Goal: Task Accomplishment & Management: Manage account settings

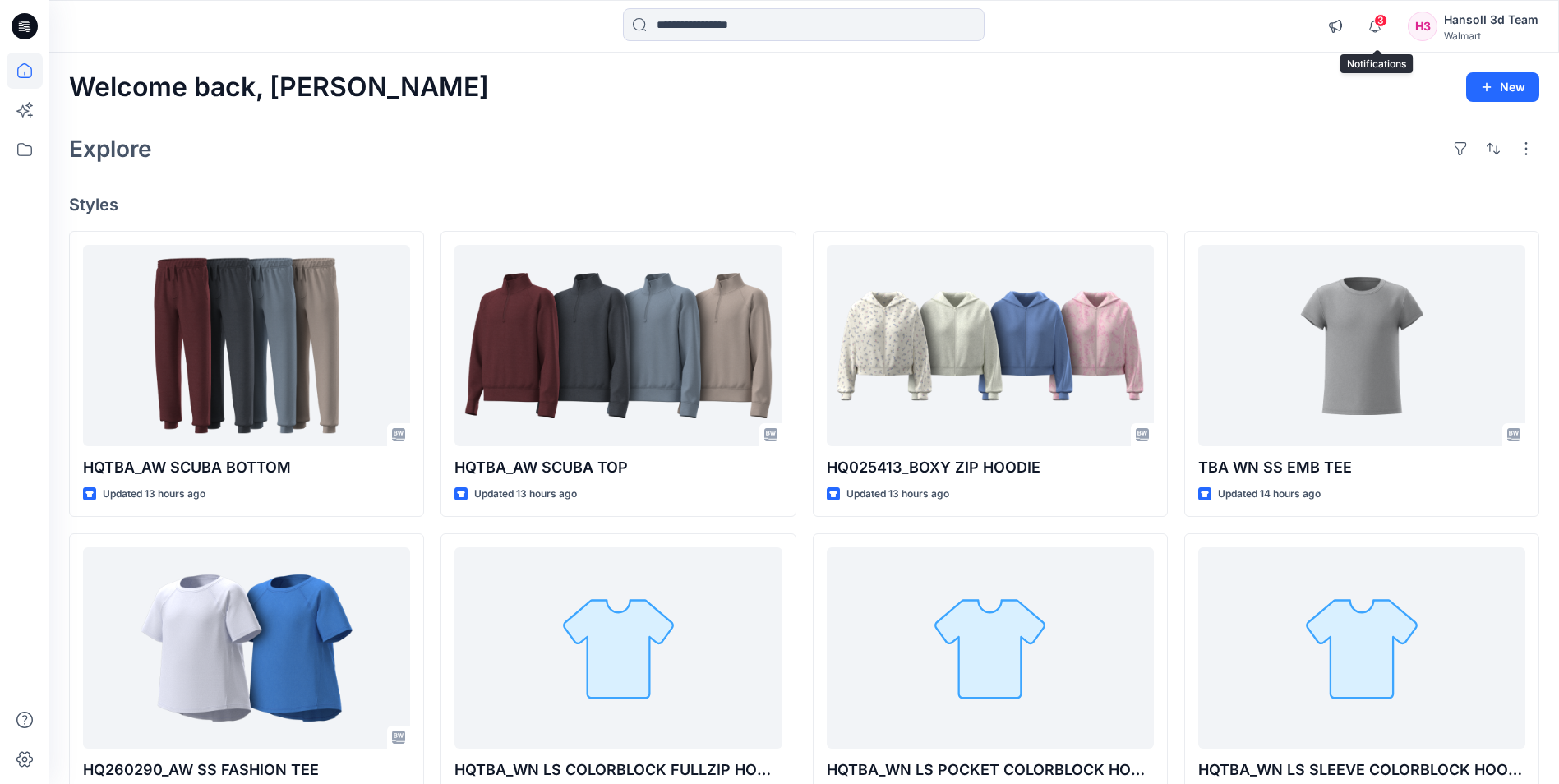
click at [1378, 25] on span "3" at bounding box center [1380, 20] width 13 height 13
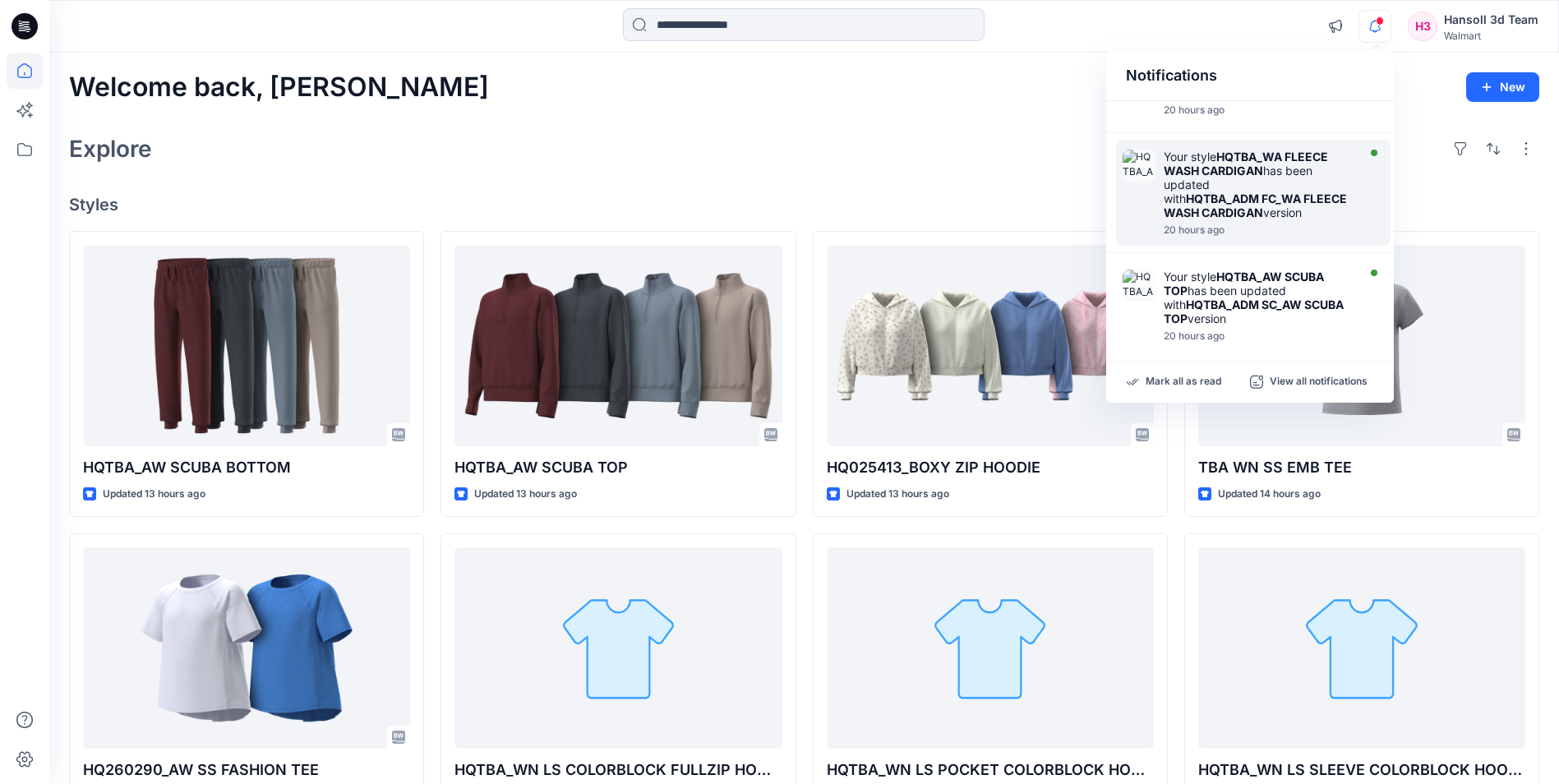
scroll to position [841, 0]
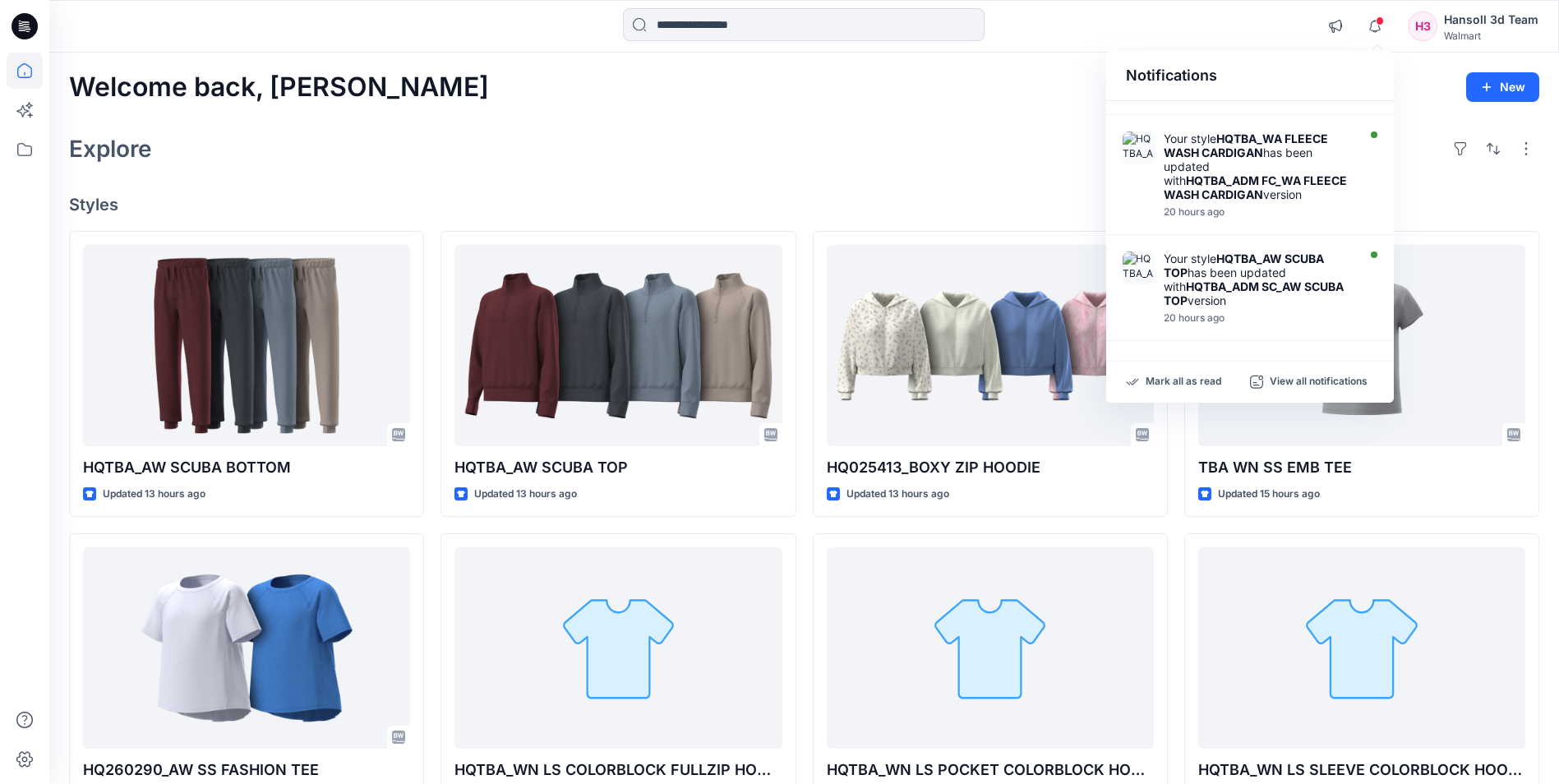
click at [918, 135] on div "Explore" at bounding box center [804, 149] width 1470 height 39
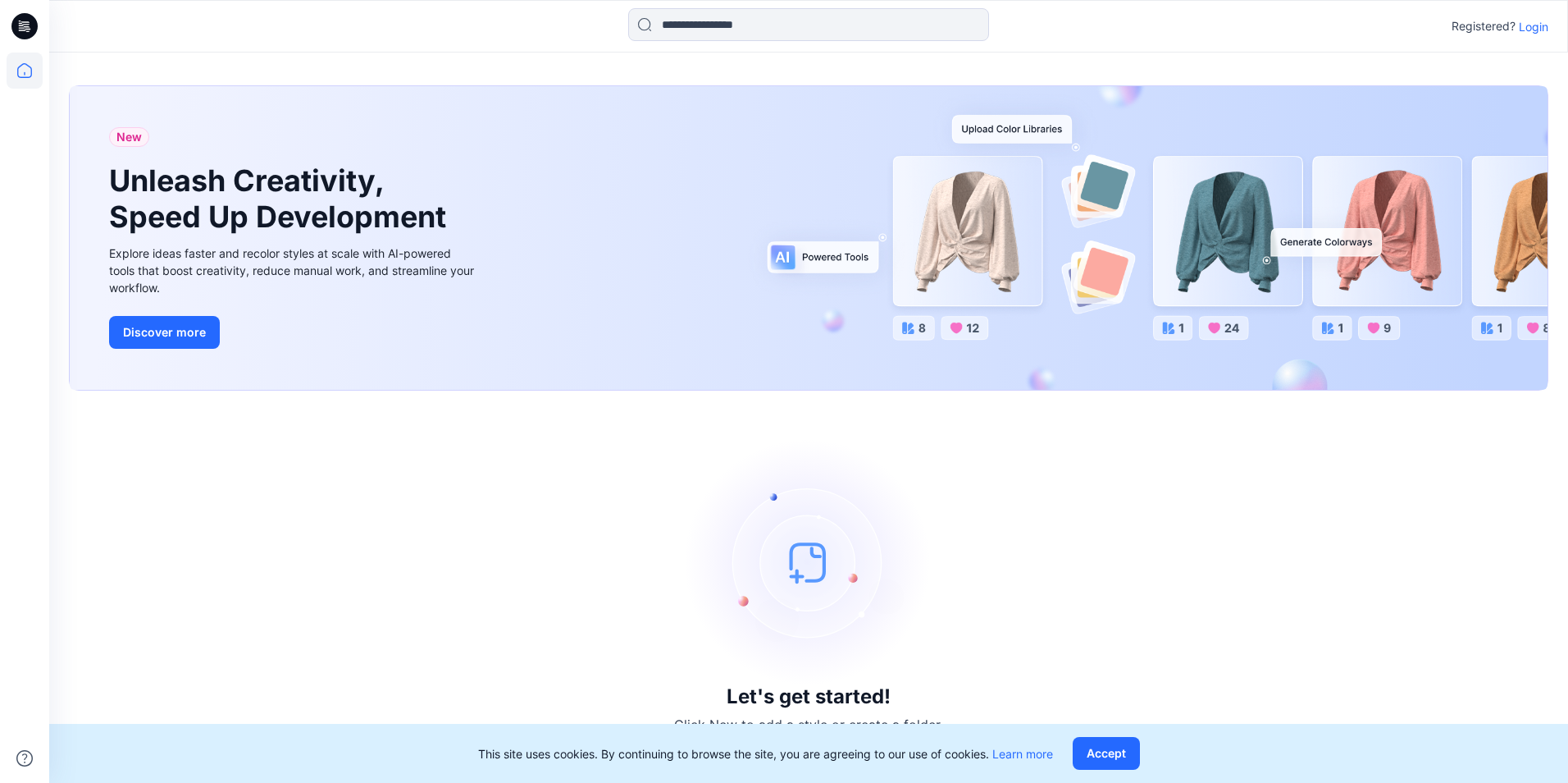
click at [1535, 27] on p "Login" at bounding box center [1534, 26] width 30 height 17
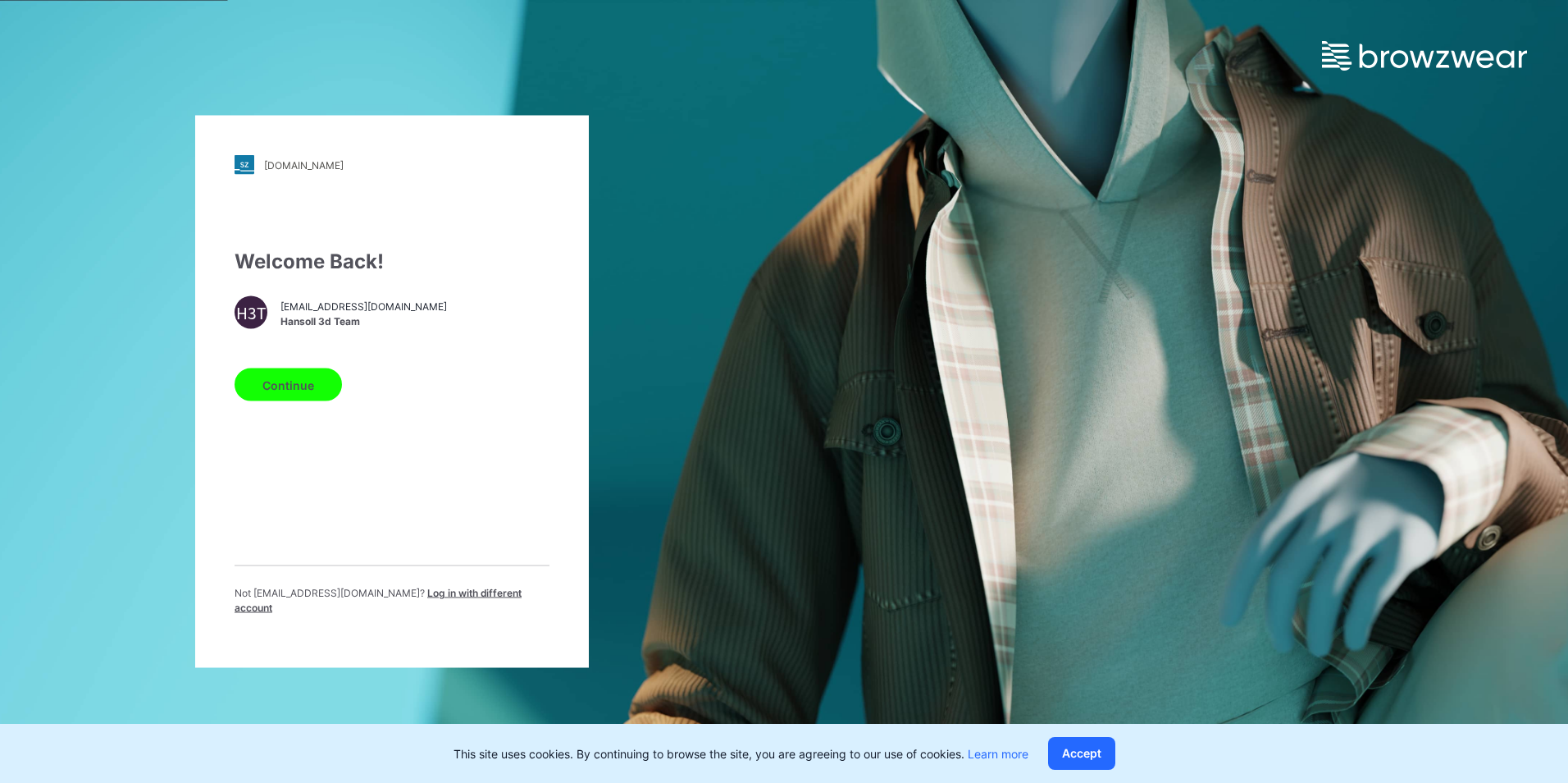
click at [288, 400] on button "Continue" at bounding box center [287, 384] width 107 height 33
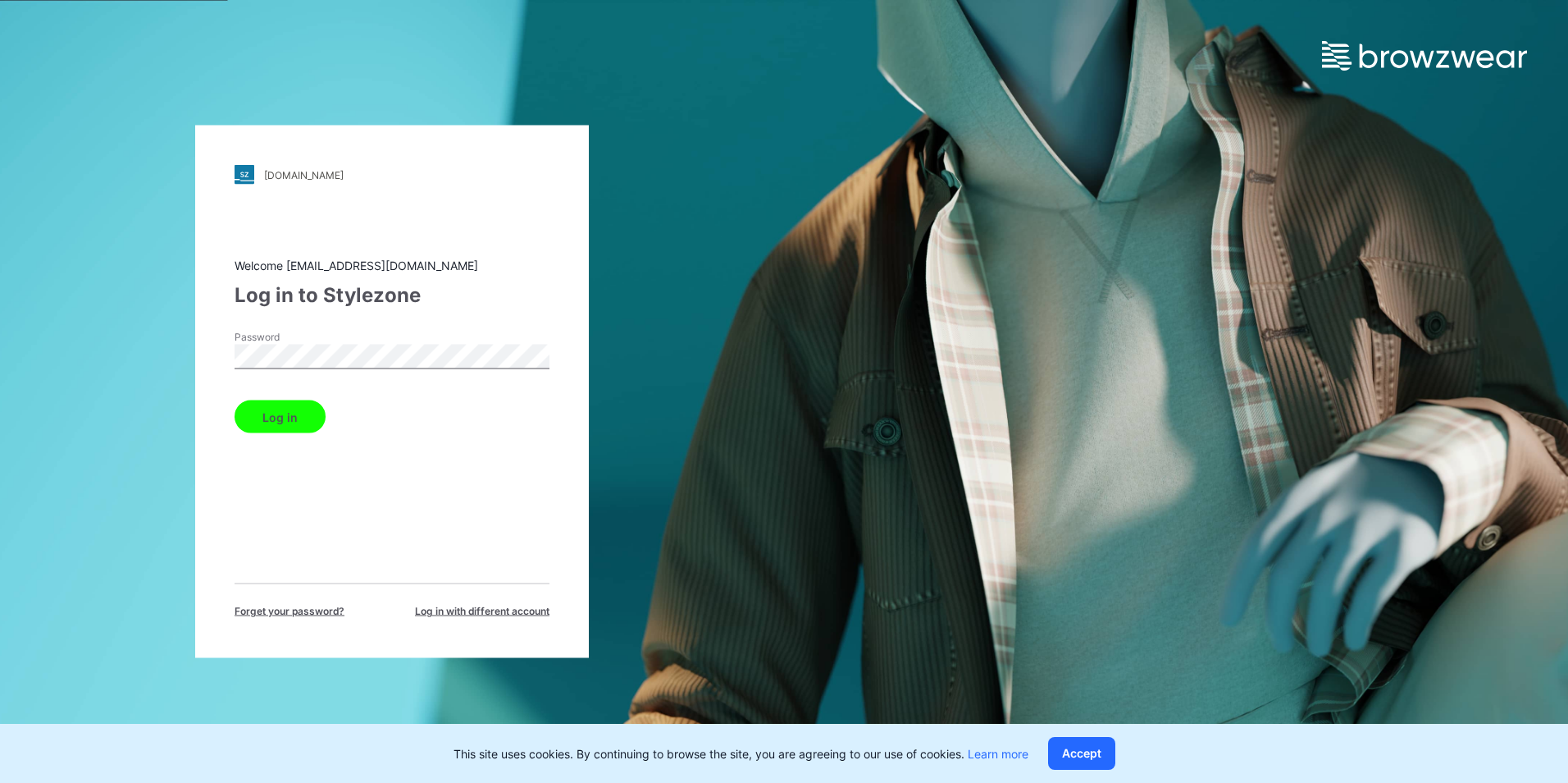
click at [264, 420] on button "Log in" at bounding box center [280, 416] width 91 height 33
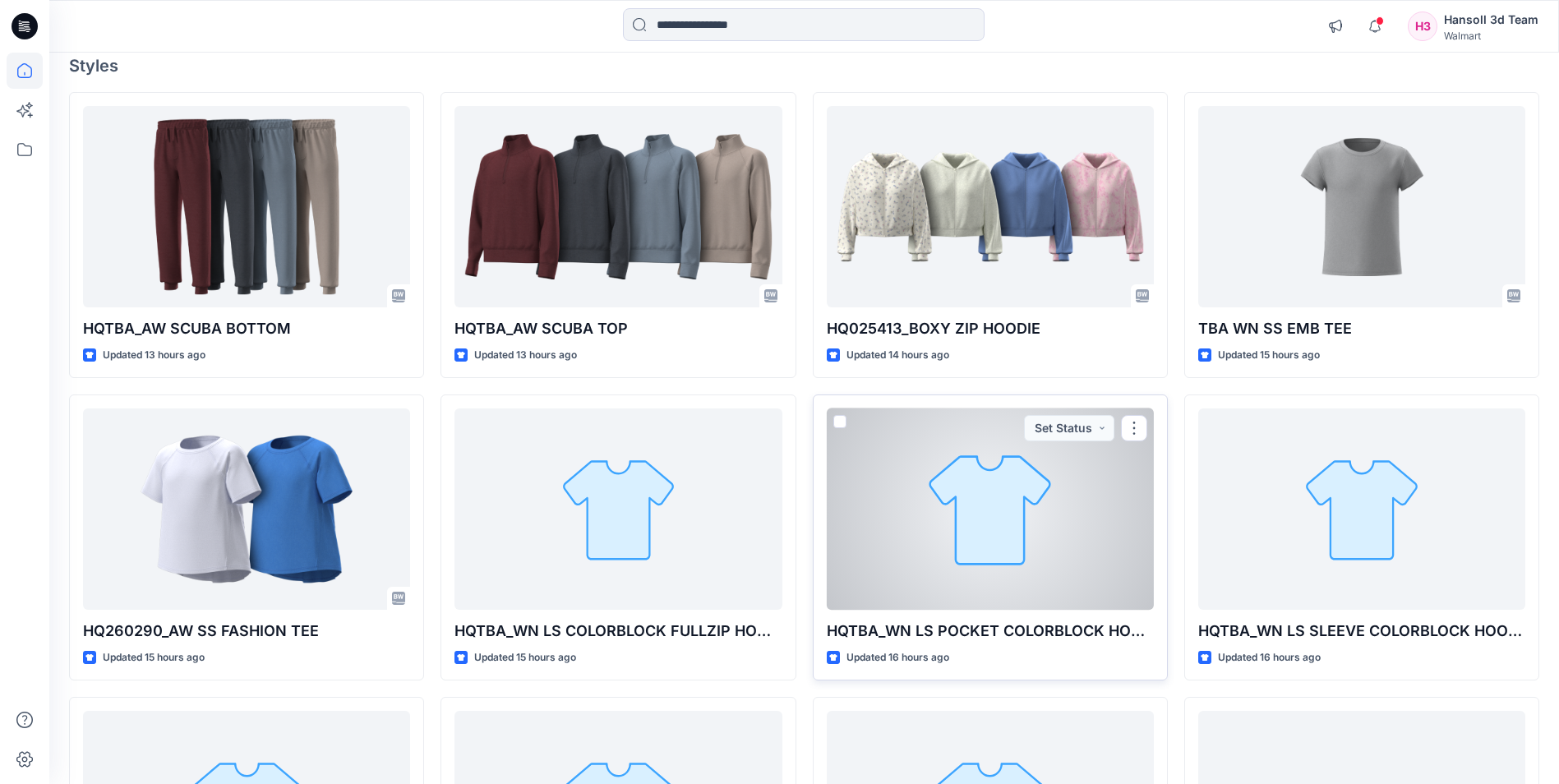
scroll to position [165, 0]
